Goal: Browse casually

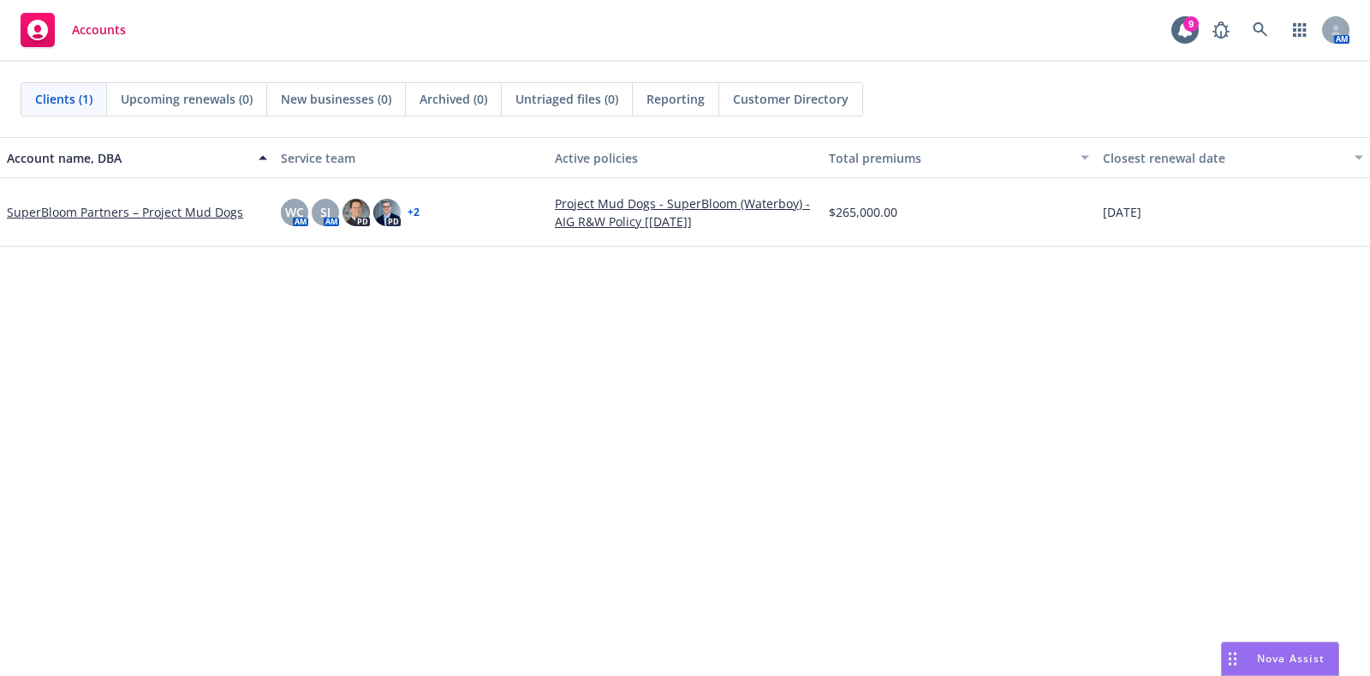
click at [587, 423] on div "Account name, DBA Service team Active policies Total premiums Closest renewal d…" at bounding box center [685, 526] width 1370 height 779
